Goal: Information Seeking & Learning: Learn about a topic

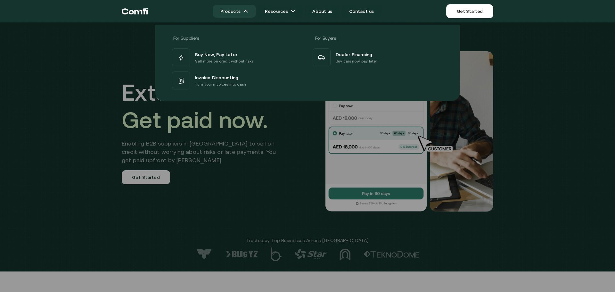
click at [238, 8] on link "Products" at bounding box center [234, 11] width 43 height 13
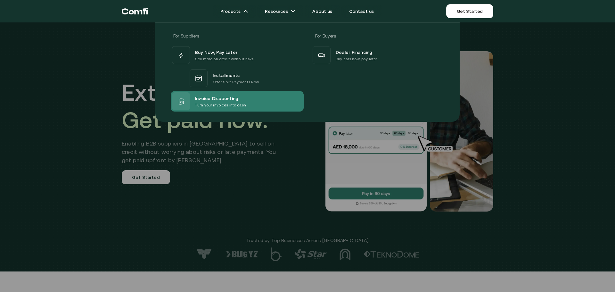
click at [227, 102] on p "Turn your invoices into cash" at bounding box center [220, 105] width 51 height 6
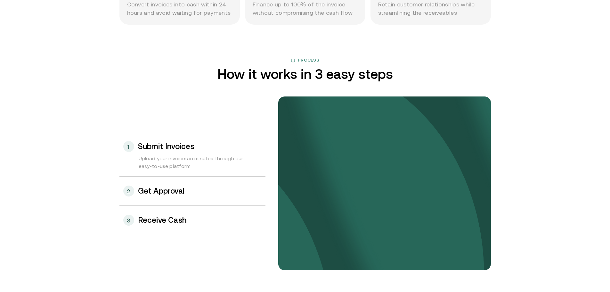
scroll to position [608, 0]
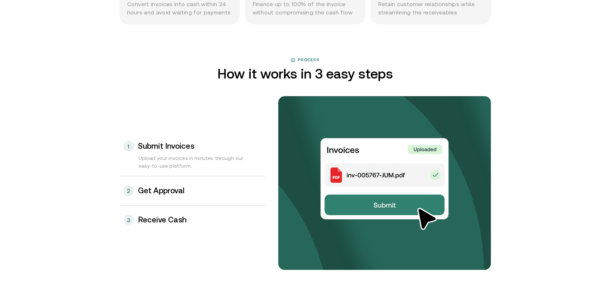
click at [181, 188] on h3 "Get Approval" at bounding box center [161, 190] width 47 height 8
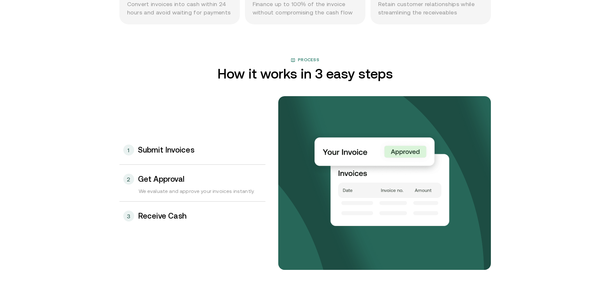
click at [185, 211] on div "3 Receive Cash" at bounding box center [192, 215] width 146 height 29
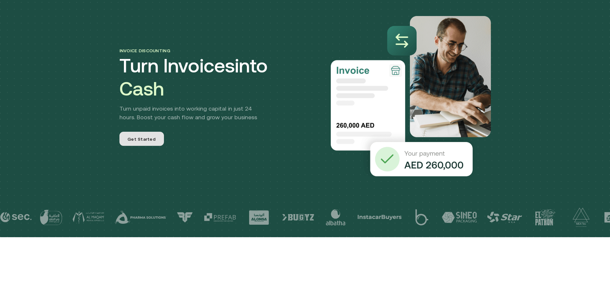
scroll to position [0, 0]
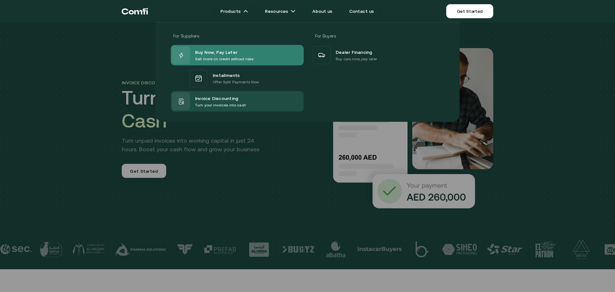
click at [231, 51] on span "Buy Now, Pay Later" at bounding box center [216, 52] width 42 height 8
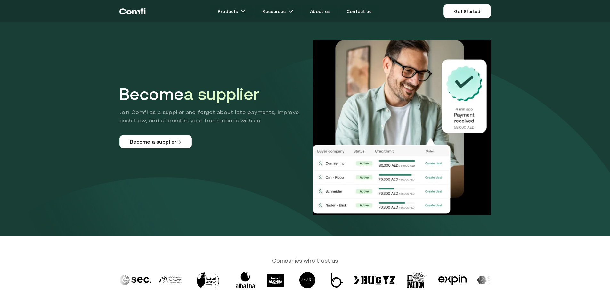
drag, startPoint x: 103, startPoint y: 155, endPoint x: 96, endPoint y: 71, distance: 83.6
